Goal: Task Accomplishment & Management: Use online tool/utility

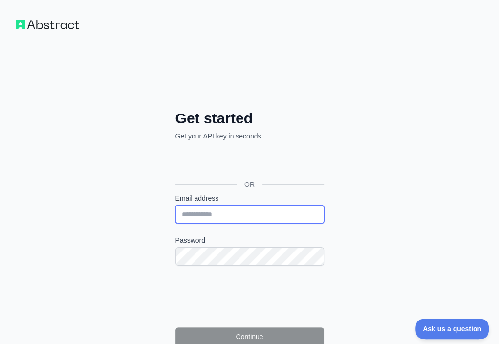
click at [176, 205] on input "Email address" at bounding box center [250, 214] width 149 height 19
paste input "**********"
type input "**********"
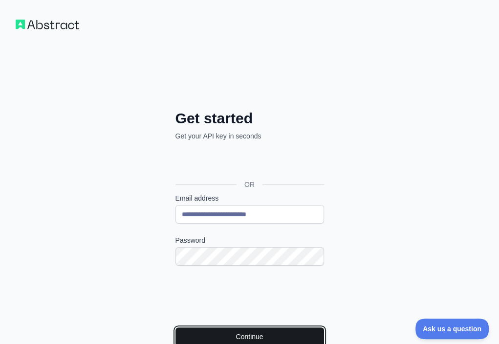
click at [176, 327] on button "Continue" at bounding box center [250, 336] width 149 height 19
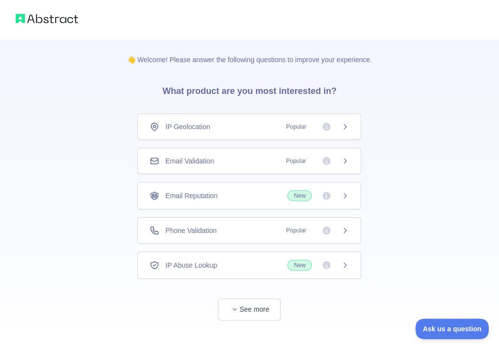
click at [256, 165] on div "Email Validation Popular" at bounding box center [250, 161] width 200 height 10
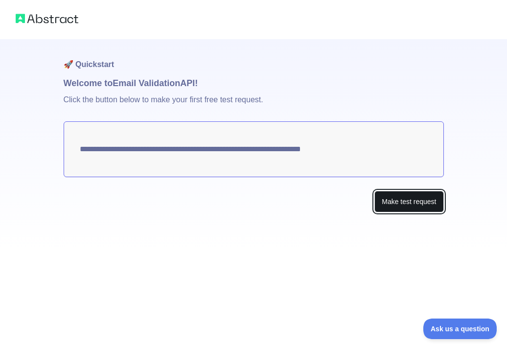
click at [399, 195] on button "Make test request" at bounding box center [408, 202] width 69 height 22
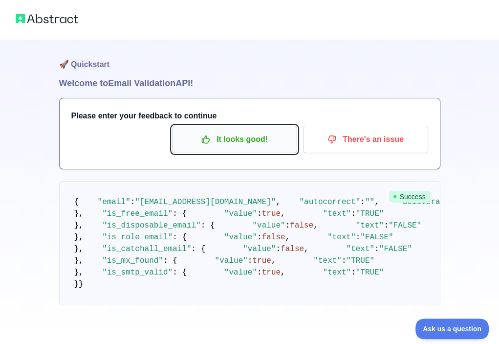
click at [214, 138] on p "It looks good!" at bounding box center [235, 139] width 111 height 17
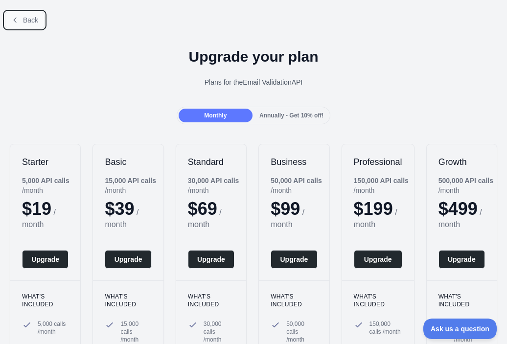
click at [26, 16] on span "Back" at bounding box center [30, 20] width 15 height 8
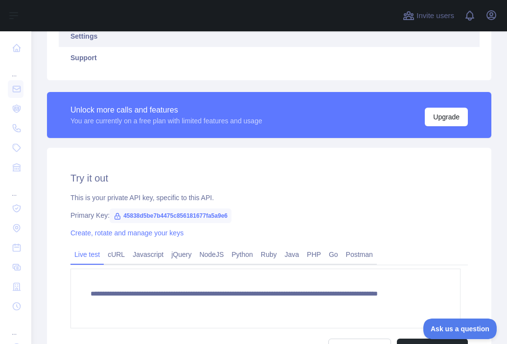
scroll to position [284, 0]
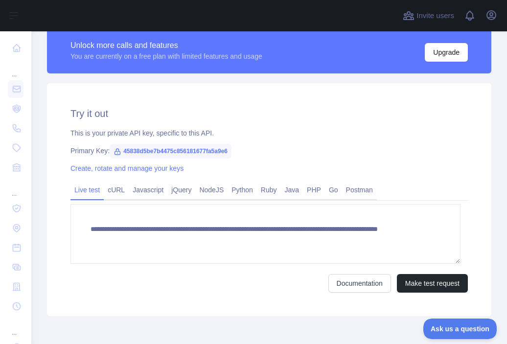
click at [183, 145] on span "45838d5be7b4475c856181677fa5a9e6" at bounding box center [171, 151] width 122 height 15
copy span "45838d5be7b4475c856181677fa5a9e6"
